Goal: Task Accomplishment & Management: Complete application form

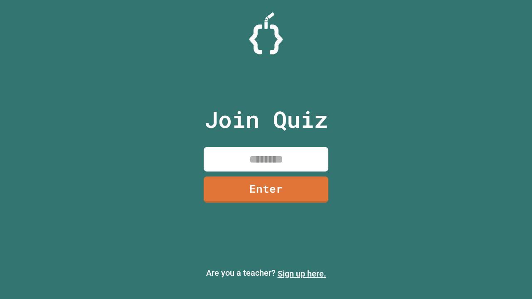
click at [301, 274] on link "Sign up here." at bounding box center [301, 274] width 49 height 10
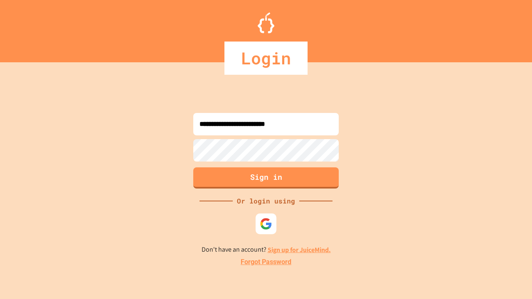
type input "**********"
